Goal: Register for event/course

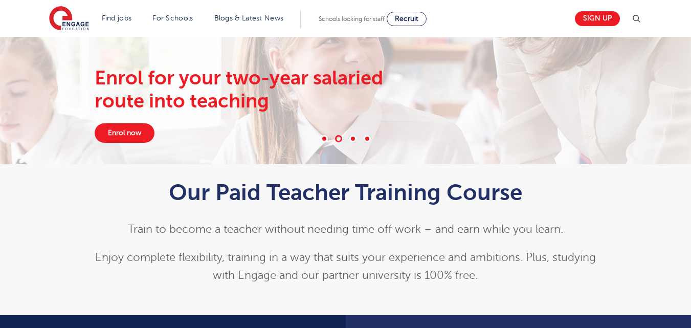
scroll to position [20, 0]
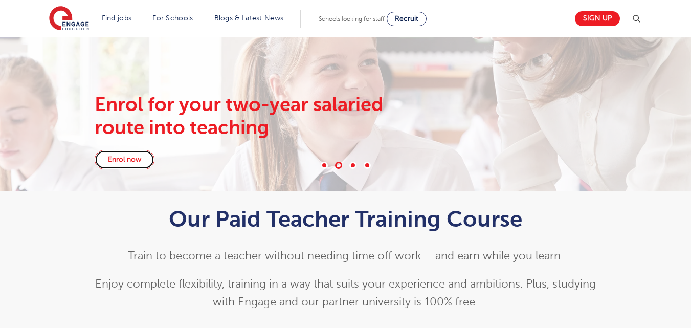
click at [137, 158] on link "Enrol now" at bounding box center [125, 159] width 60 height 19
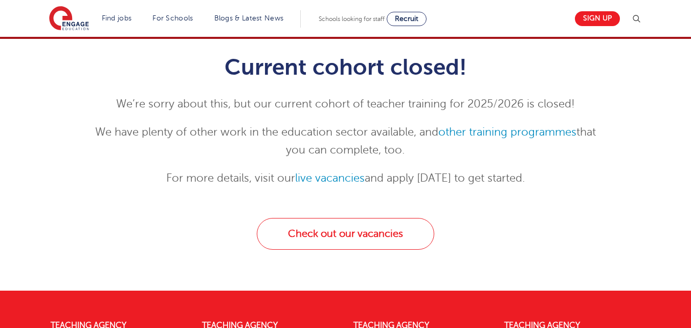
scroll to position [102, 0]
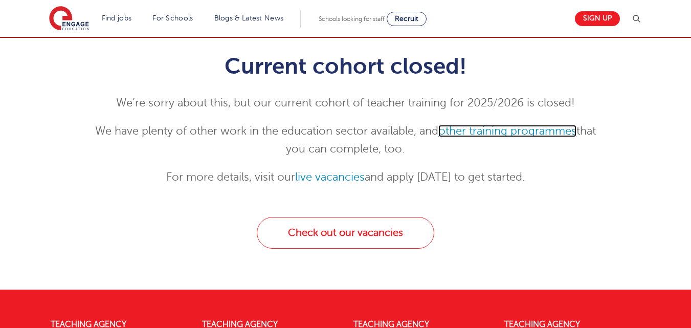
click at [501, 129] on link "other training programmes" at bounding box center [507, 131] width 138 height 12
